Goal: Task Accomplishment & Management: Manage account settings

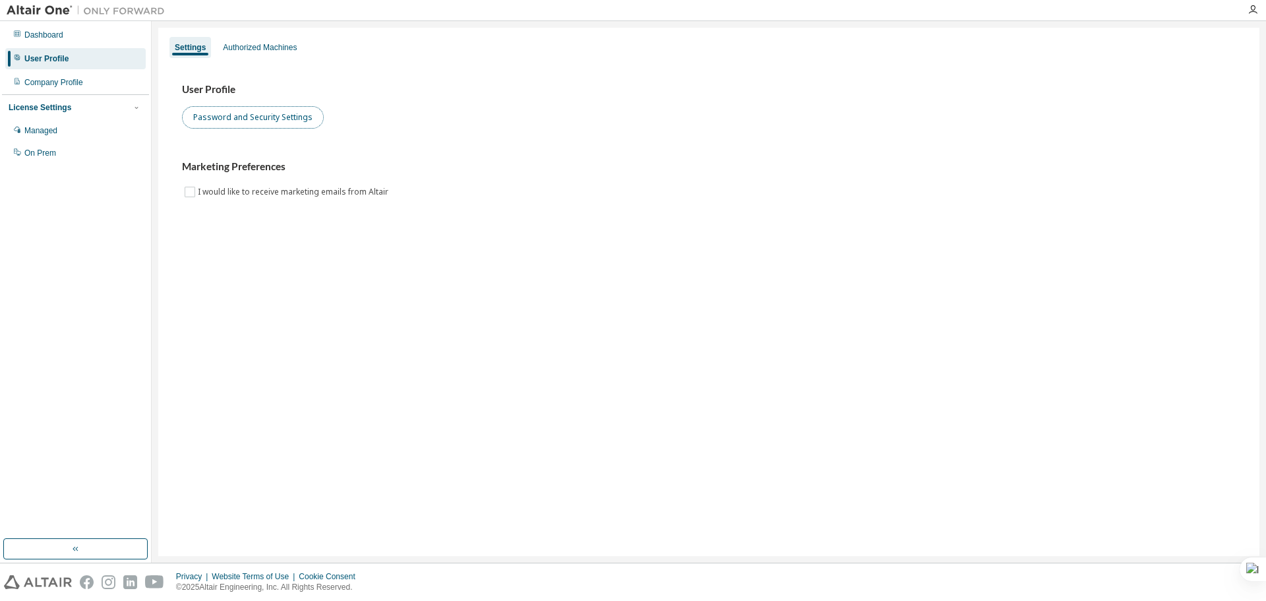
click at [241, 121] on button "Password and Security Settings" at bounding box center [253, 117] width 142 height 22
click at [39, 34] on div "Dashboard" at bounding box center [43, 35] width 39 height 11
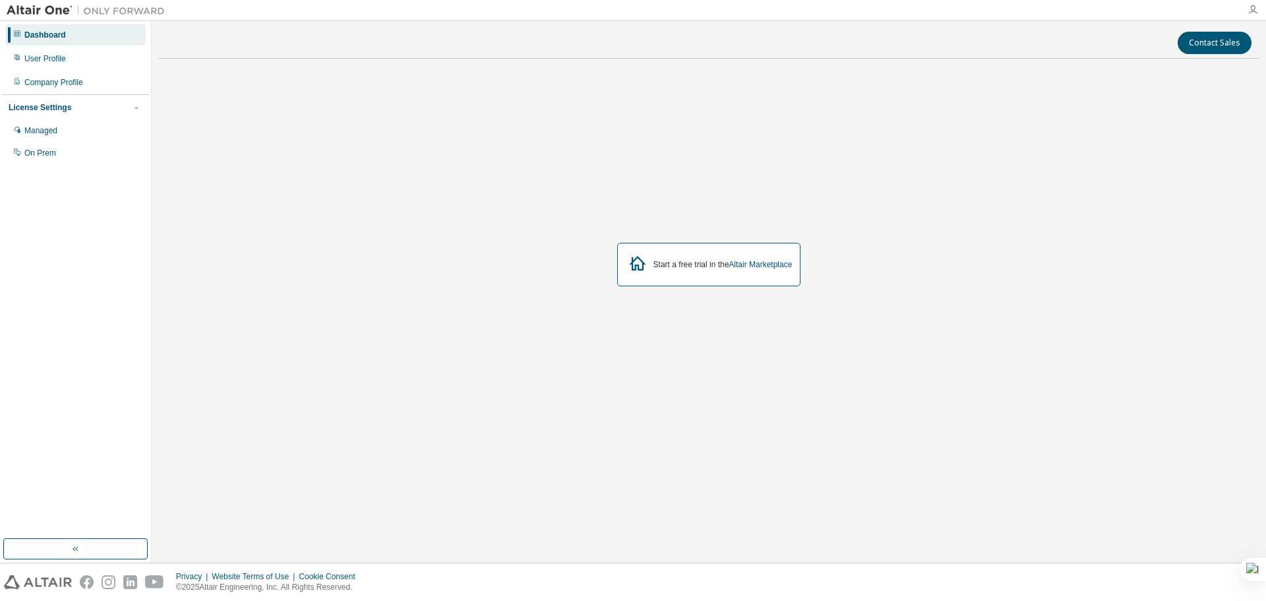
click at [1252, 15] on icon "button" at bounding box center [1253, 10] width 11 height 11
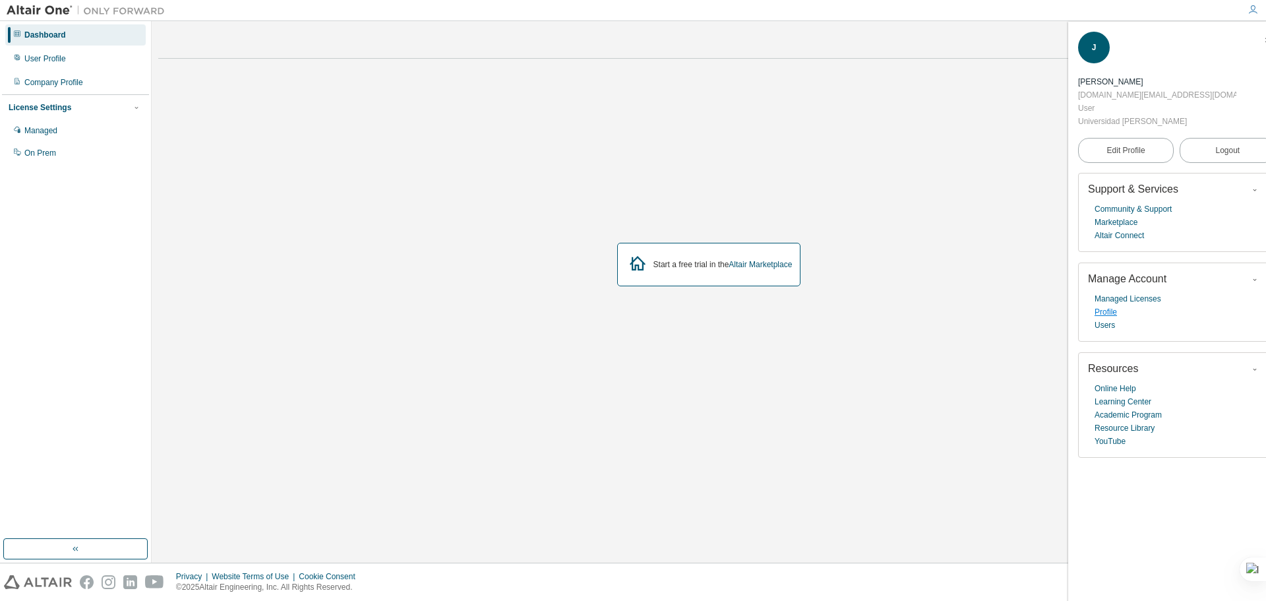
click at [1114, 313] on link "Profile" at bounding box center [1106, 311] width 22 height 13
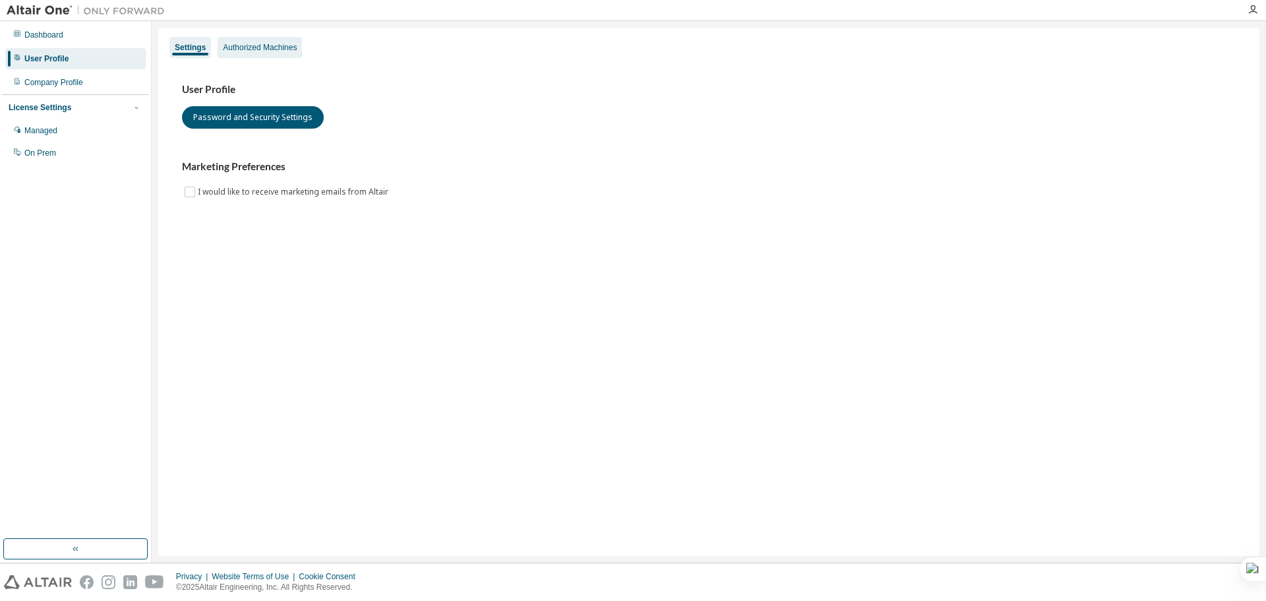
click at [269, 46] on div "Authorized Machines" at bounding box center [260, 47] width 74 height 11
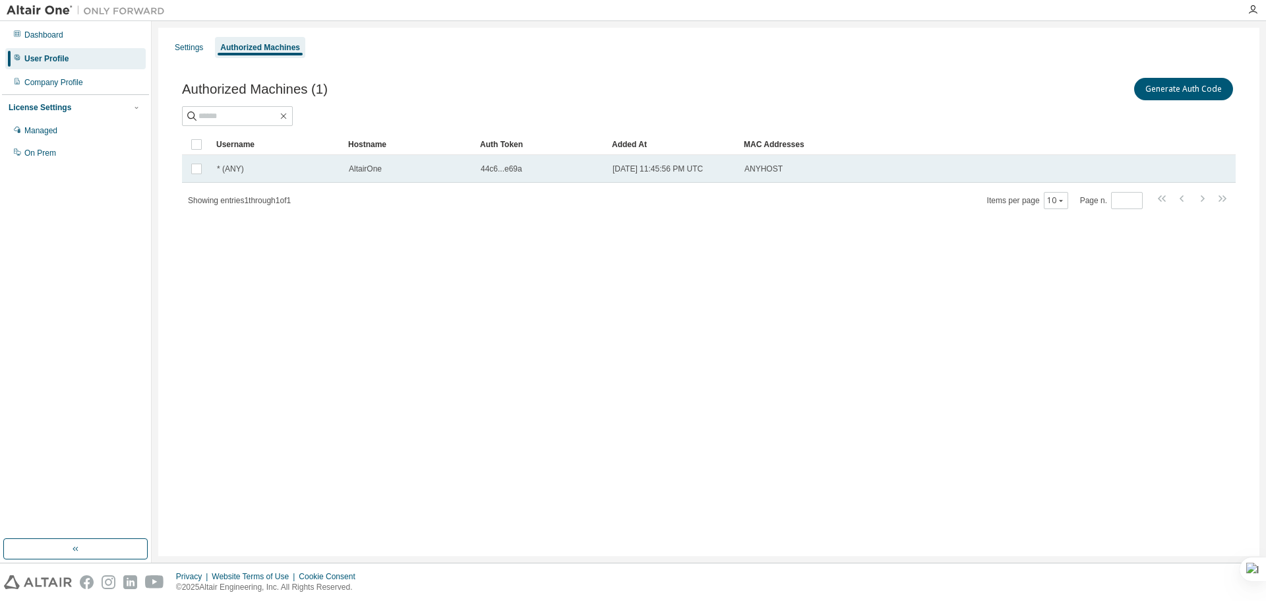
click at [502, 167] on span "44c6...e69a" at bounding box center [502, 169] width 42 height 11
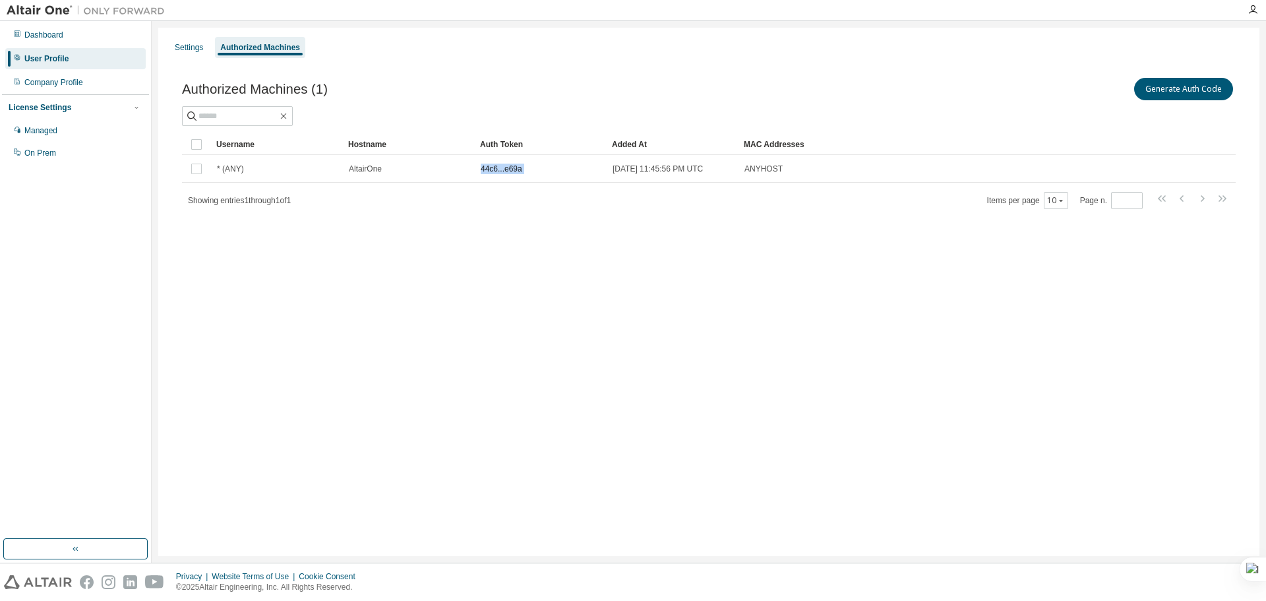
click at [502, 167] on span "44c6...e69a" at bounding box center [502, 169] width 42 height 11
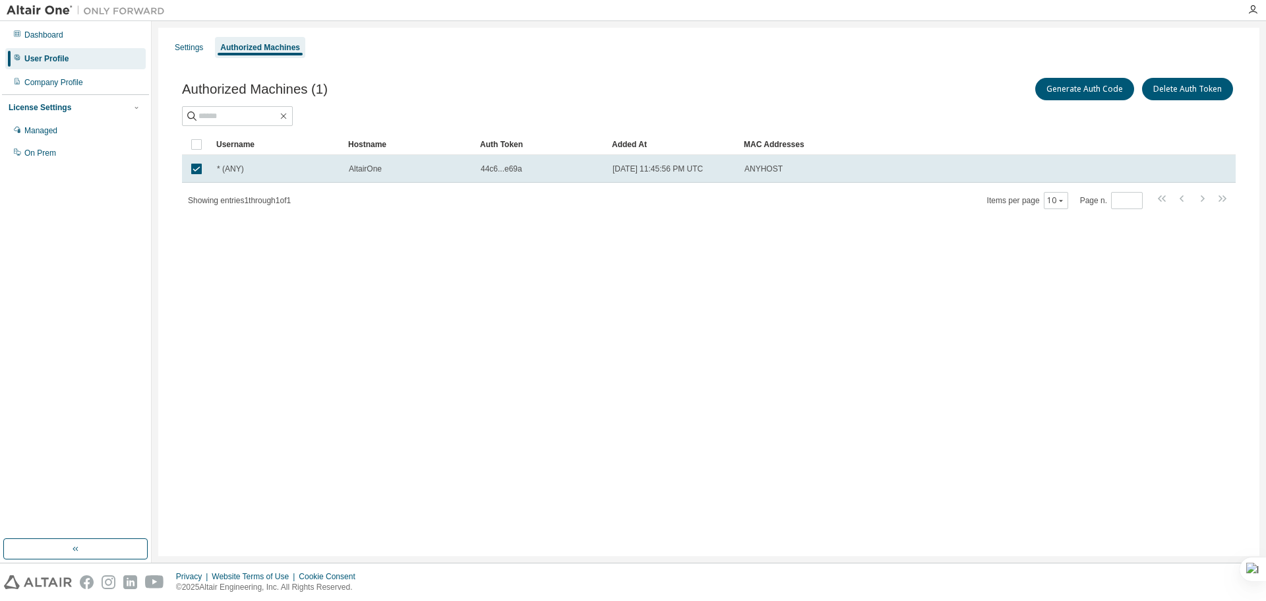
click at [502, 167] on span "44c6...e69a" at bounding box center [502, 169] width 42 height 11
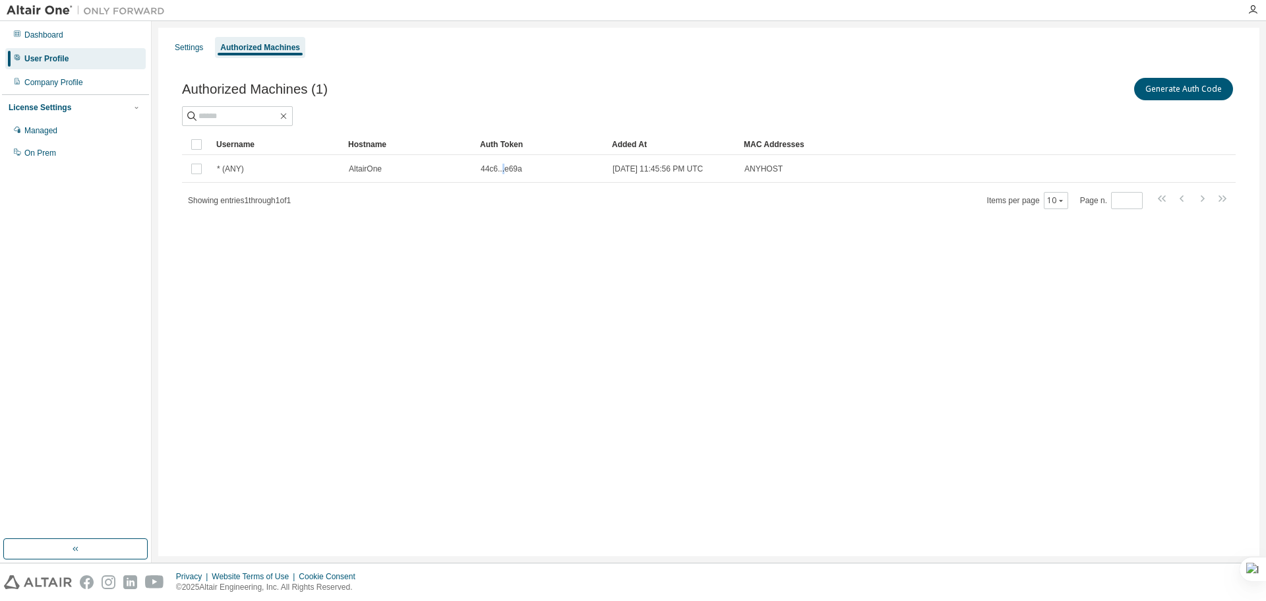
click at [502, 167] on span "44c6...e69a" at bounding box center [502, 169] width 42 height 11
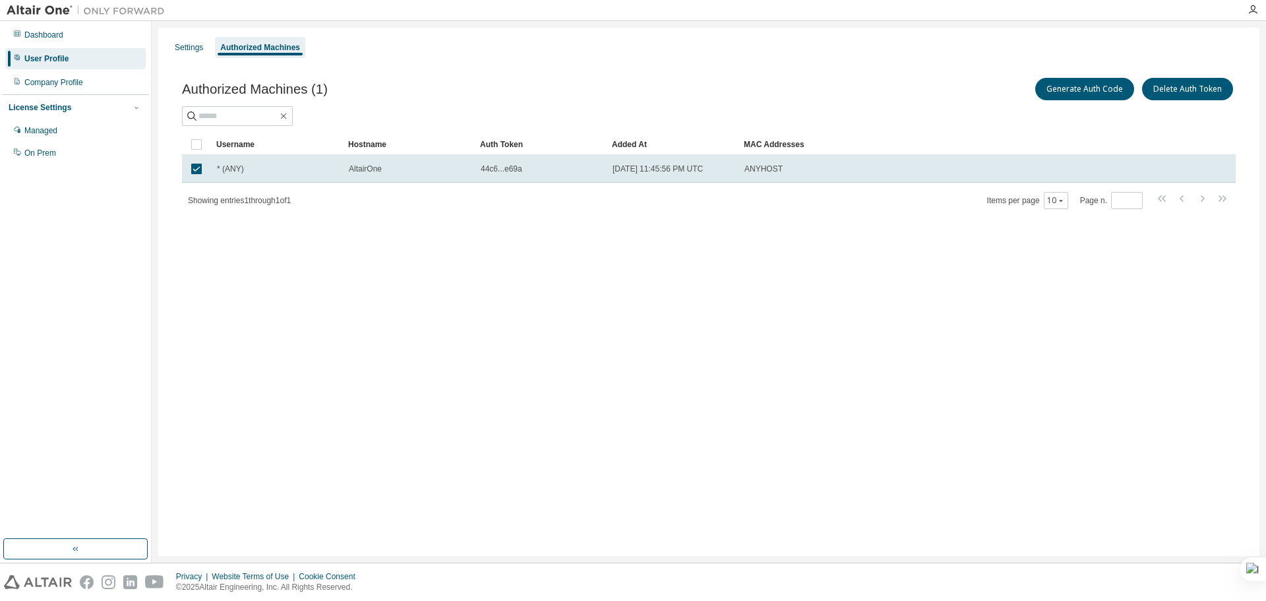
click at [470, 245] on div "Settings Authorized Machines Authorized Machines (1) Generate Auth Code Delete …" at bounding box center [708, 292] width 1101 height 528
click at [1071, 82] on button "Generate Auth Code" at bounding box center [1084, 89] width 99 height 22
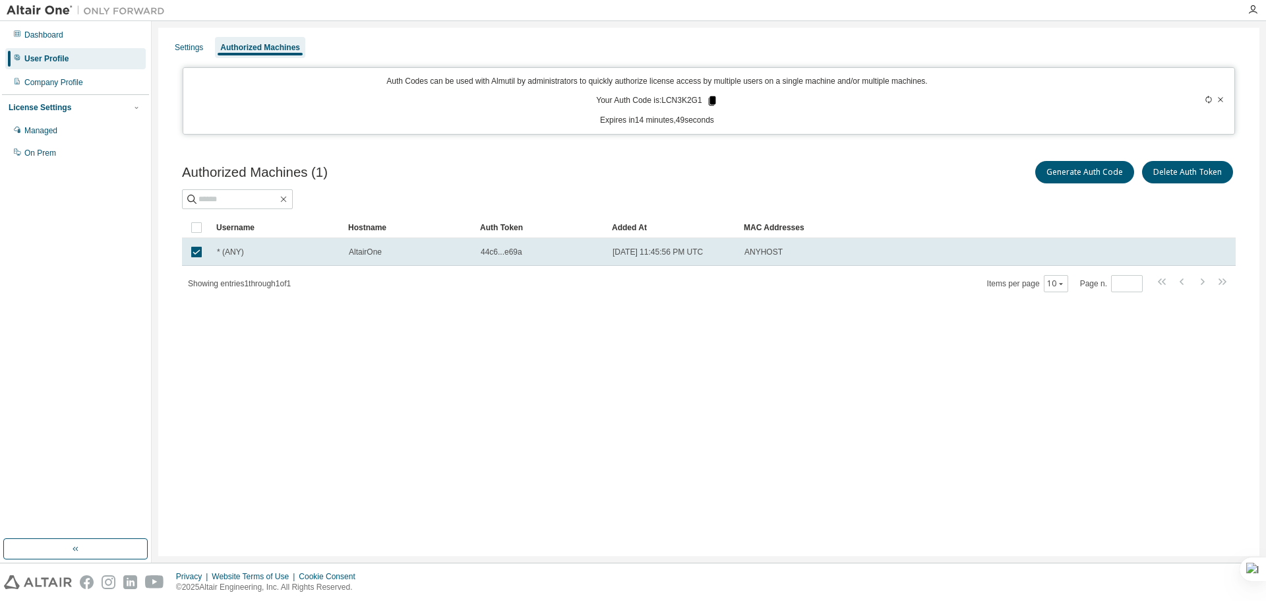
click at [709, 102] on icon at bounding box center [712, 101] width 12 height 12
click at [715, 102] on icon at bounding box center [711, 100] width 7 height 9
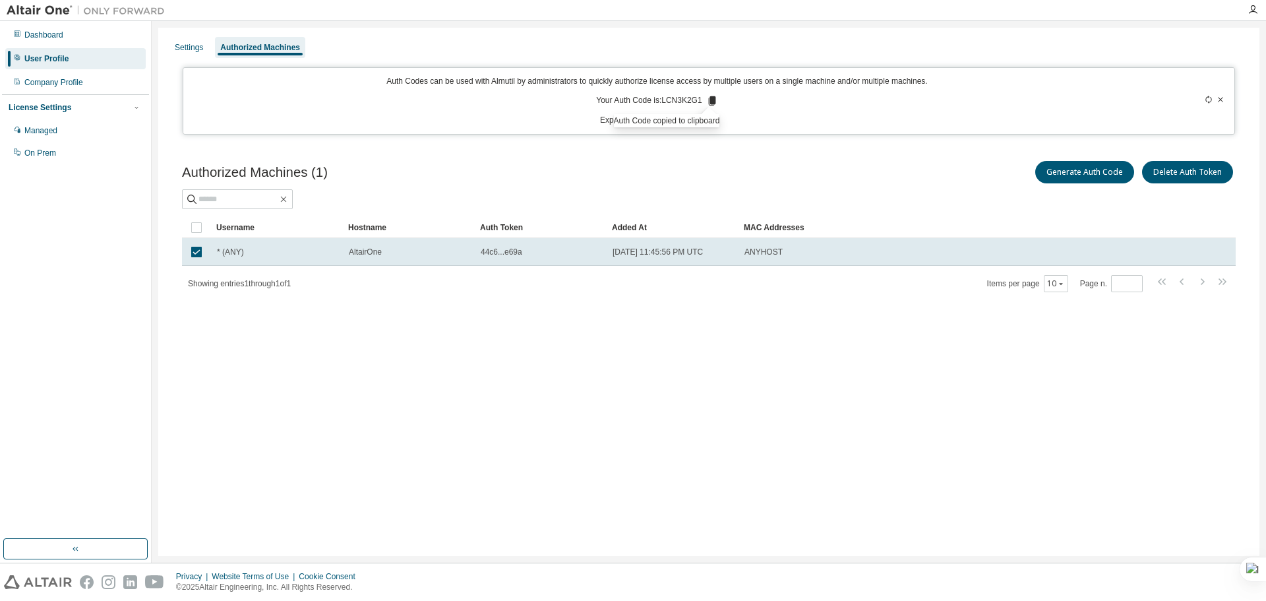
click at [793, 398] on div "Settings Authorized Machines Auth Codes can be used with Almutil by administrat…" at bounding box center [708, 292] width 1101 height 528
click at [245, 369] on div "Settings Authorized Machines Auth Codes can be used with Almutil by administrat…" at bounding box center [708, 292] width 1101 height 528
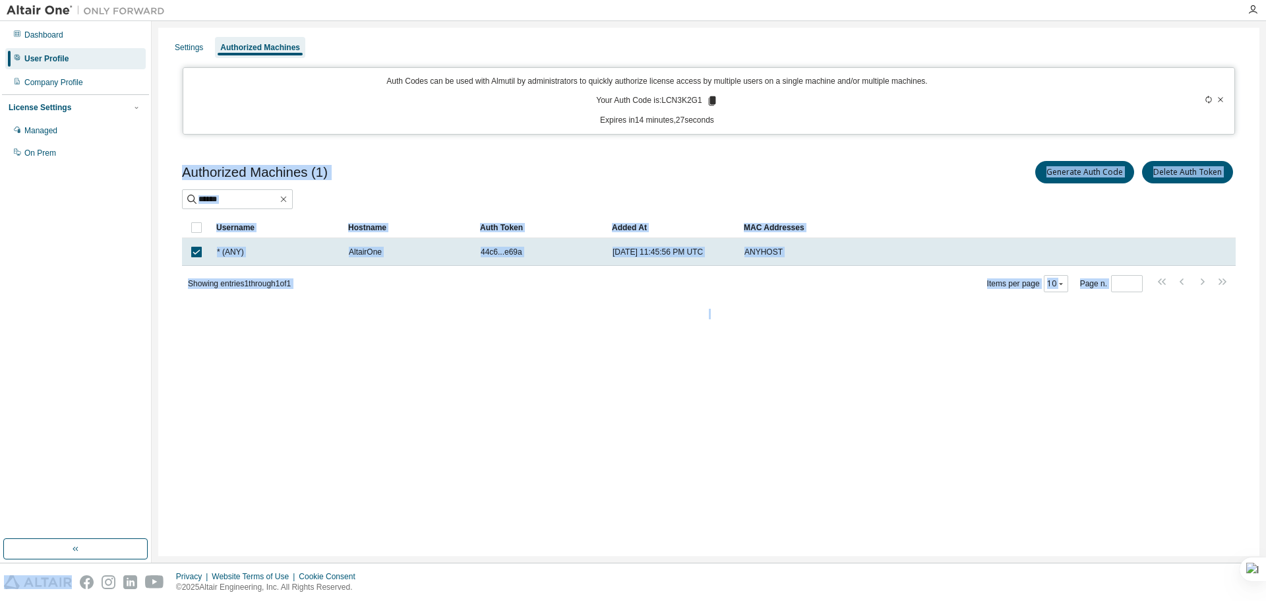
click at [245, 369] on div "Settings Authorized Machines Auth Codes can be used with Almutil by administrat…" at bounding box center [708, 292] width 1101 height 528
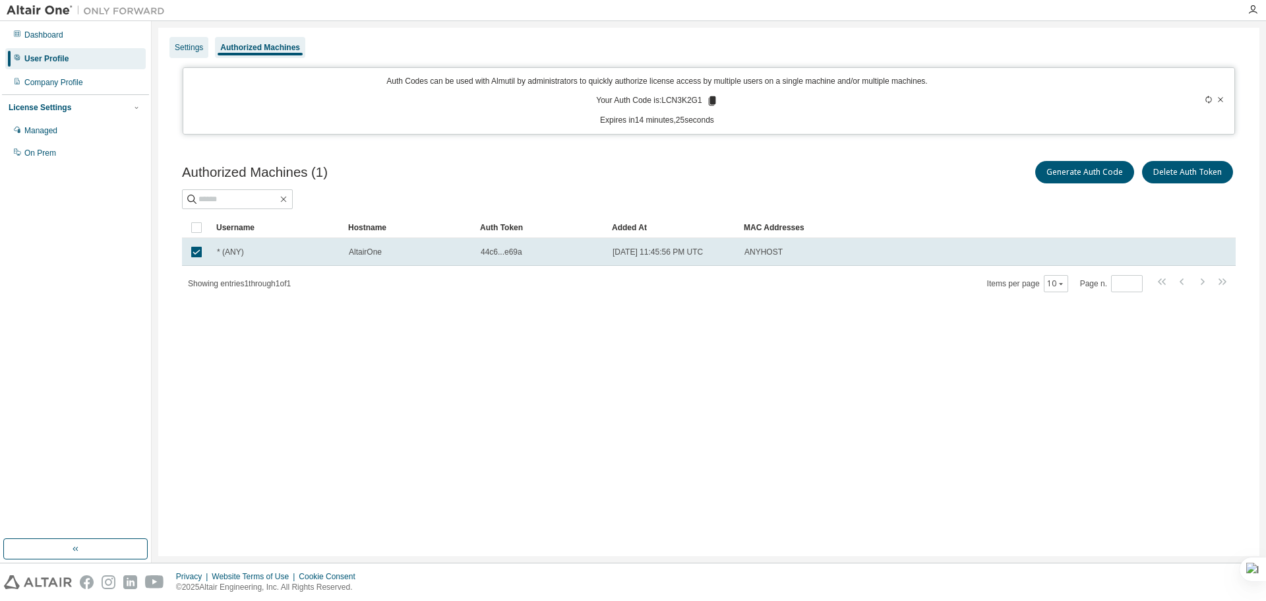
click at [190, 40] on div "Settings" at bounding box center [188, 47] width 39 height 21
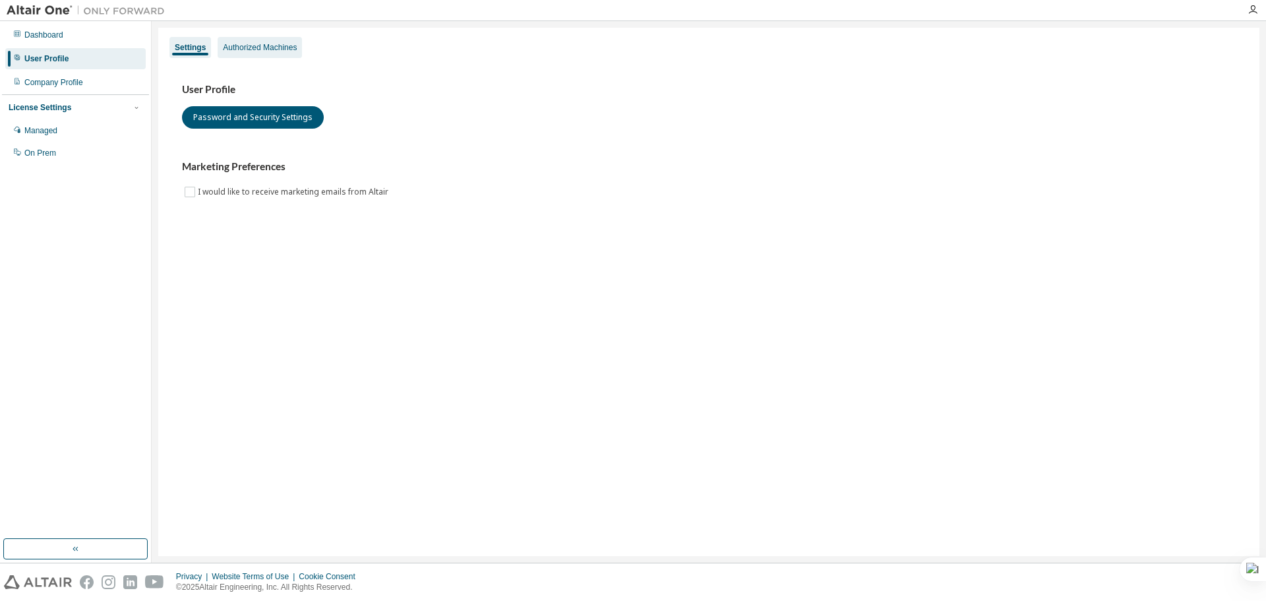
click at [239, 44] on div "Authorized Machines" at bounding box center [260, 47] width 74 height 11
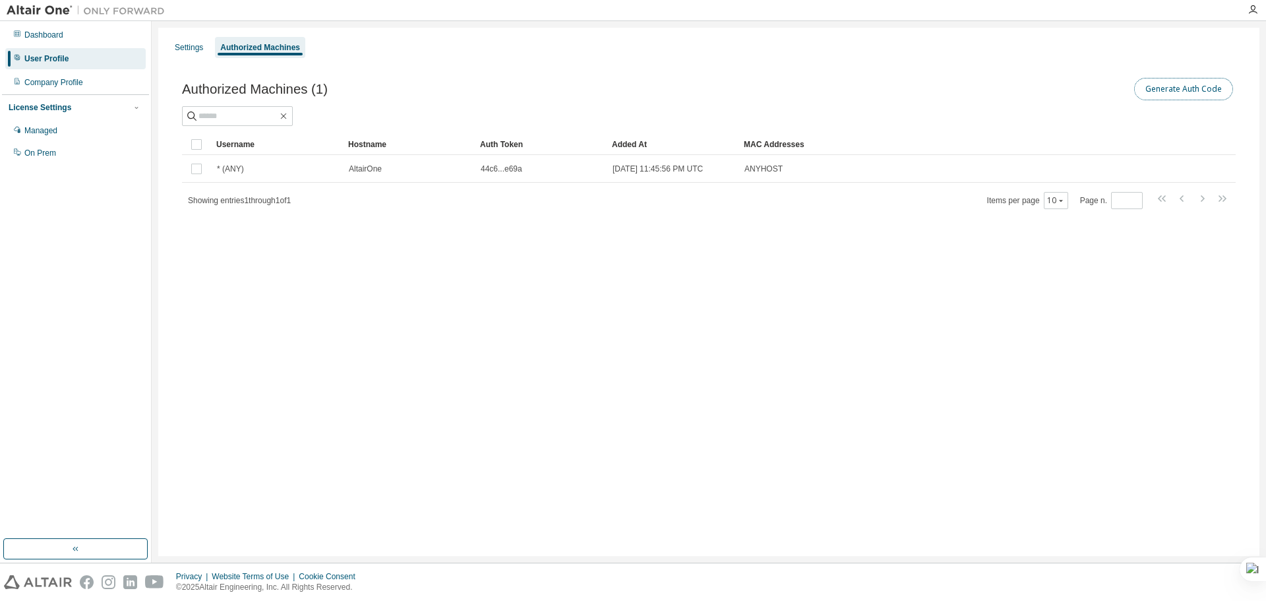
click at [1174, 80] on button "Generate Auth Code" at bounding box center [1183, 89] width 99 height 22
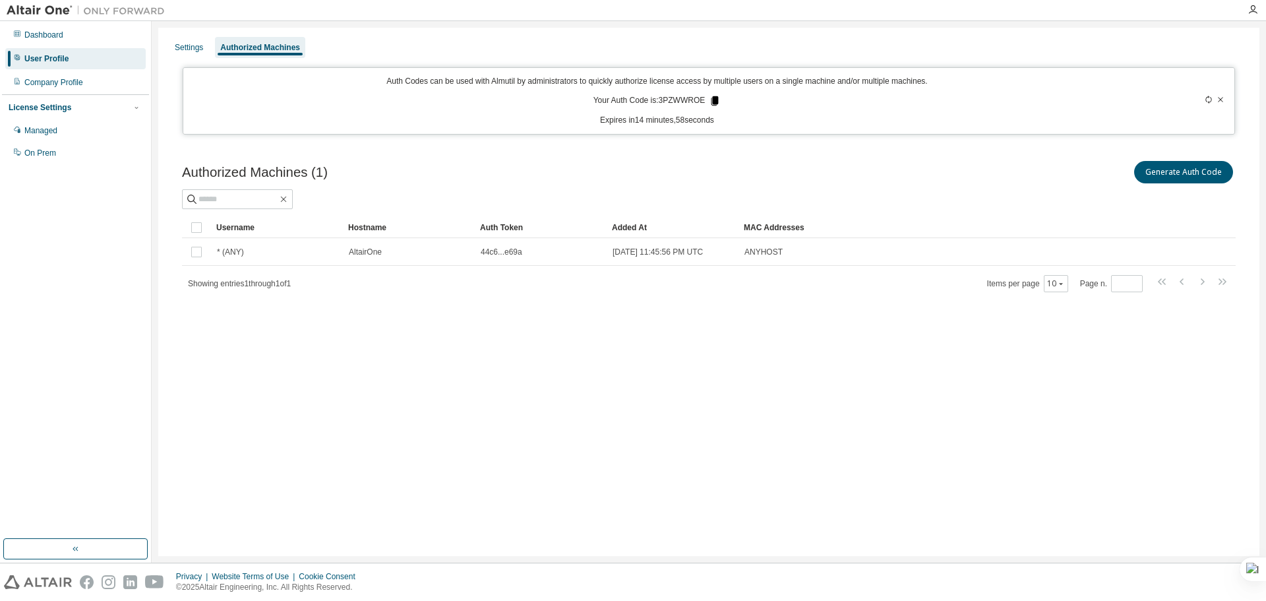
click at [715, 98] on icon at bounding box center [715, 100] width 7 height 9
click at [192, 50] on div "Settings" at bounding box center [189, 47] width 28 height 11
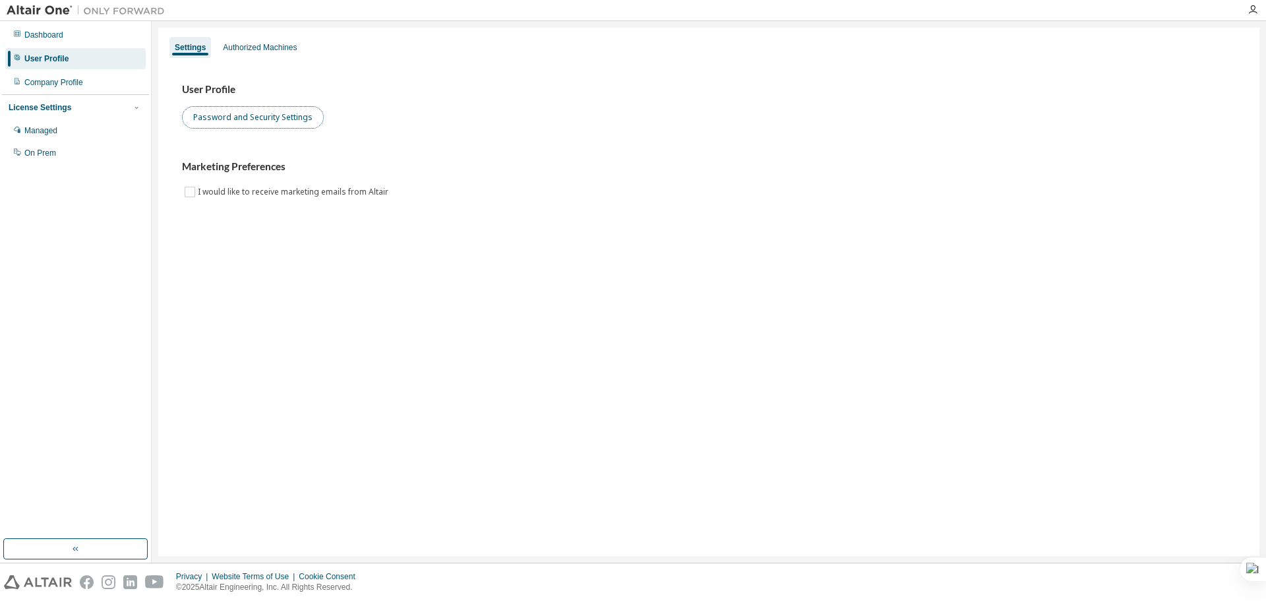
click at [248, 109] on button "Password and Security Settings" at bounding box center [253, 117] width 142 height 22
